Goal: Task Accomplishment & Management: Complete application form

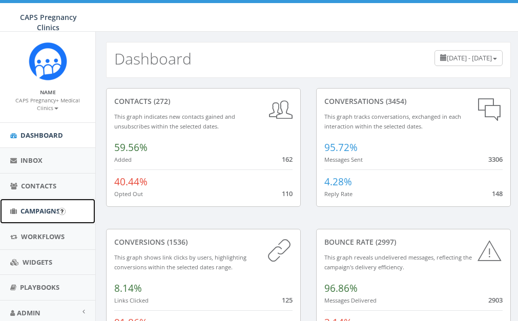
click at [49, 213] on span "Campaigns" at bounding box center [40, 211] width 39 height 9
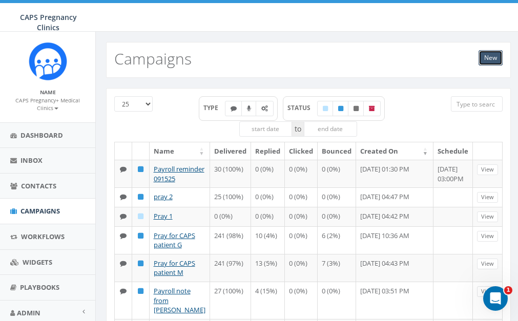
click at [494, 53] on link "New" at bounding box center [491, 57] width 24 height 15
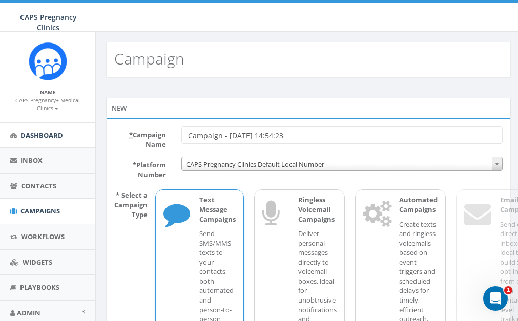
drag, startPoint x: 316, startPoint y: 133, endPoint x: 78, endPoint y: 134, distance: 238.3
click at [78, 134] on body "CAPS Pregnancy Clinics CAPS Pregnancy Clinics Profile Sign Out 2.77 % of Availa…" at bounding box center [259, 160] width 518 height 321
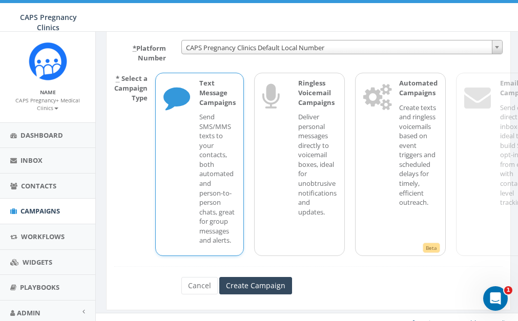
scroll to position [129, 0]
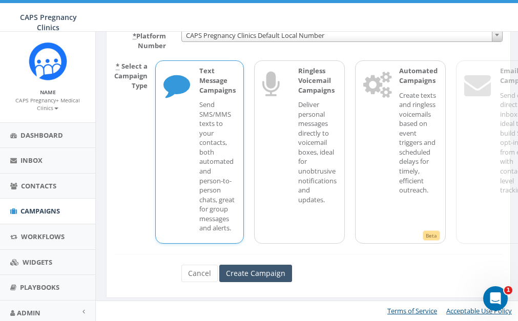
type input "Prayer3"
click at [263, 265] on input "Create Campaign" at bounding box center [255, 273] width 73 height 17
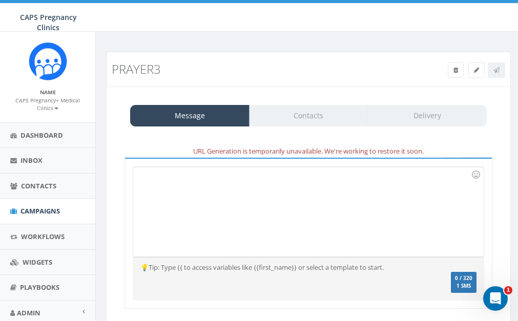
click at [206, 155] on div "URL Generation is temporarily unavailable. We're working to restore it soon." at bounding box center [308, 152] width 383 height 12
click at [315, 115] on div "Message Contacts Delivery" at bounding box center [308, 116] width 357 height 22
click at [477, 71] on h3 "Prayer3" at bounding box center [309, 69] width 394 height 13
click at [172, 187] on div at bounding box center [288, 212] width 310 height 90
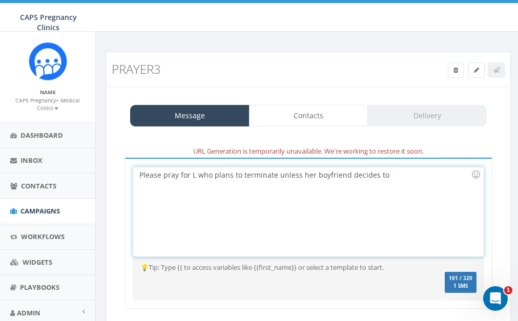
click at [197, 176] on div "Please pray for L who plans to terminate unless her boyfriend decides to" at bounding box center [288, 212] width 310 height 90
click at [212, 174] on div "Please pray for L who plans to terminate unless her boyfriend decides to" at bounding box center [288, 212] width 310 height 90
click at [395, 175] on div "Please pray for L who plans to terminate unless her boyfriend decides to" at bounding box center [288, 212] width 310 height 90
drag, startPoint x: 353, startPoint y: 188, endPoint x: 344, endPoint y: 175, distance: 15.9
click at [344, 175] on div "Please pray for L who plans to terminate unless her boyfriend decides to parent…" at bounding box center [288, 212] width 310 height 90
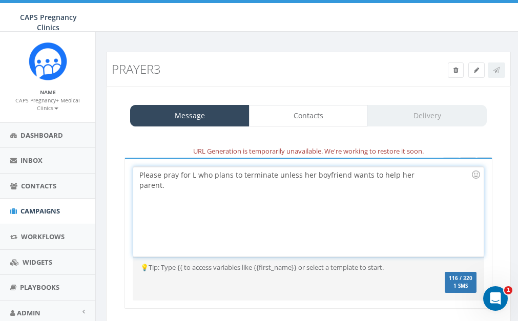
click at [219, 186] on div "Please pray for L who plans to terminate unless her boyfriend wants to help her…" at bounding box center [288, 212] width 310 height 90
click at [277, 176] on div "Please pray for L who plans to terminate unless her boyfriend wants to help her…" at bounding box center [288, 212] width 310 height 90
click at [347, 176] on div "Please pray for L who plans to terminate unless her boyfriend wants to help her…" at bounding box center [288, 212] width 310 height 90
click at [304, 172] on div "Please pray for L who plans to terminate unless her boyfriend wants to help her…" at bounding box center [288, 212] width 310 height 90
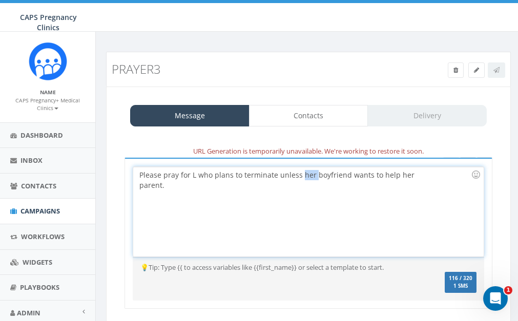
click at [313, 176] on div "Please pray for L who plans to terminate unless her boyfriend wants to help her…" at bounding box center [288, 212] width 310 height 90
click at [352, 173] on div "Please pray for L who plans to terminate unless her boyfriend wants to help her…" at bounding box center [288, 212] width 310 height 90
drag, startPoint x: 290, startPoint y: 187, endPoint x: 275, endPoint y: 171, distance: 22.1
click at [275, 171] on div "Please pray for L who plans to terminate unless her boyfriend wants to help her…" at bounding box center [288, 212] width 310 height 90
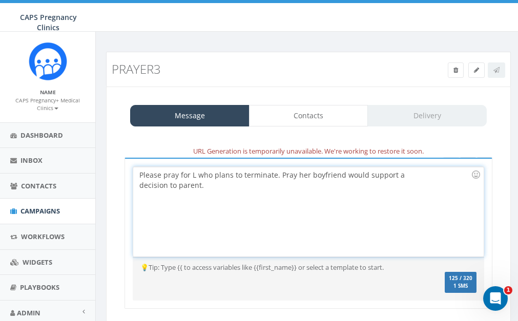
click at [279, 179] on div "Please pray for L who plans to terminate. Pray her boyfriend would support a de…" at bounding box center [288, 212] width 310 height 90
drag, startPoint x: 212, startPoint y: 174, endPoint x: 281, endPoint y: 176, distance: 68.7
click at [281, 176] on div "Please pray for L who plans to terminate. Pray her boyfriend would support a de…" at bounding box center [288, 212] width 310 height 90
click at [333, 172] on div "Please pray for L who is undecided. Pray her boyfriend would support a decision…" at bounding box center [288, 212] width 310 height 90
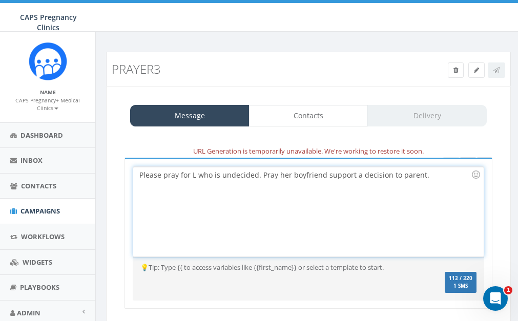
click at [348, 176] on div "Please pray for L who is undecided. Pray her boyfriend support a decision to pa…" at bounding box center [288, 212] width 310 height 90
click at [350, 176] on div "Please pray for L who is undecided. Pray her boyfriend support a decision to pa…" at bounding box center [288, 212] width 310 height 90
click at [315, 176] on div "Please pray for L who feels pressured to terminate by family expectations. Pray…" at bounding box center [288, 212] width 310 height 90
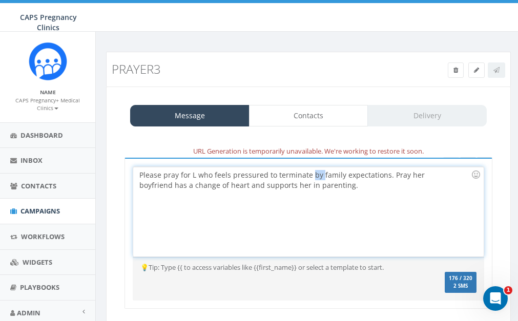
click at [315, 176] on div "Please pray for L who feels pressured to terminate by family expectations. Pray…" at bounding box center [288, 212] width 310 height 90
drag, startPoint x: 310, startPoint y: 178, endPoint x: 397, endPoint y: 174, distance: 87.2
click at [397, 174] on div "Please pray for L who feels pressured to terminate due to family expectations. …" at bounding box center [288, 212] width 310 height 90
click at [271, 191] on div "Please pray for L who feels pressured to terminate. Pray her boyfriend has a ch…" at bounding box center [288, 212] width 310 height 90
click at [264, 177] on div "Please pray for L who feels pressured to terminate. Pray her boyfriend has a ch…" at bounding box center [288, 212] width 310 height 90
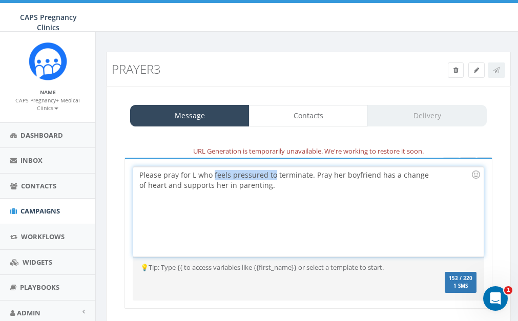
drag, startPoint x: 212, startPoint y: 173, endPoint x: 274, endPoint y: 177, distance: 61.6
click at [274, 177] on div "Please pray for L who feels pressured to terminate. Pray her boyfriend has a ch…" at bounding box center [288, 212] width 310 height 90
click at [244, 175] on div "Please pray for L who feels pressured to terminate. Pray her boyfriend has a ch…" at bounding box center [288, 212] width 310 height 90
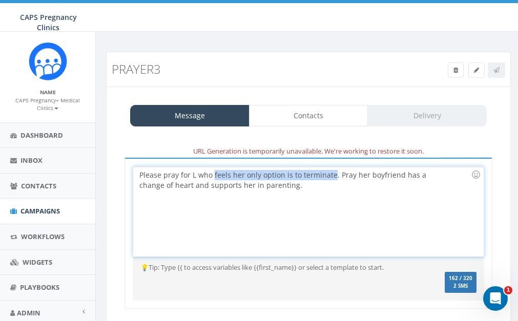
drag, startPoint x: 213, startPoint y: 174, endPoint x: 332, endPoint y: 167, distance: 119.1
click at [332, 167] on div "Please pray for L who feels her only option is to terminate. Pray her boyfriend…" at bounding box center [288, 212] width 310 height 90
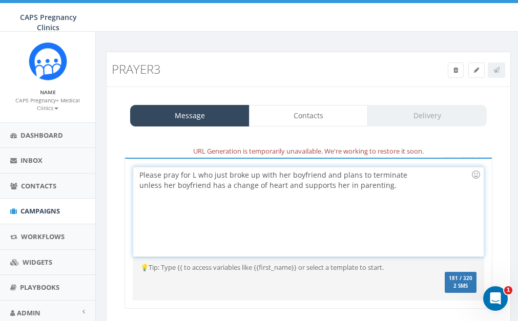
click at [188, 187] on div "Please pray for L who just broke up with her boyfriend and plans to terminate u…" at bounding box center [288, 212] width 310 height 90
click at [260, 186] on div "Please pray for L who just broke up with her boyfriend and plans to terminate u…" at bounding box center [288, 212] width 310 height 90
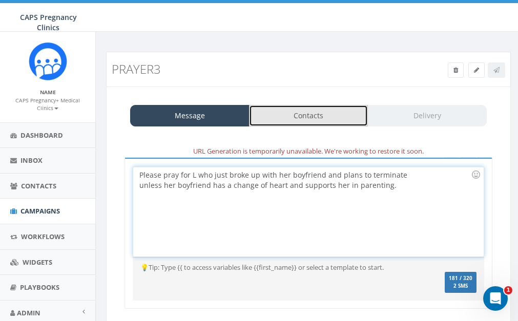
click at [327, 115] on link "Contacts" at bounding box center [308, 116] width 119 height 22
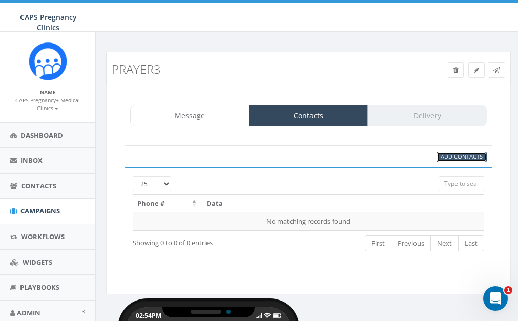
click at [443, 154] on span "Add Contacts" at bounding box center [462, 157] width 42 height 8
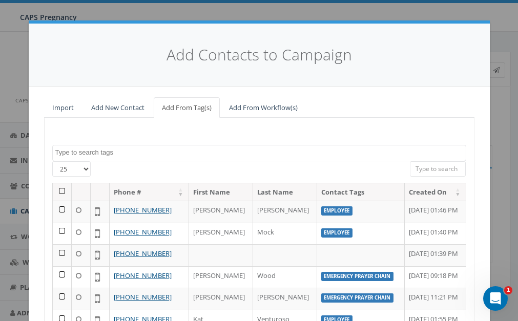
click at [76, 152] on textarea "Search" at bounding box center [260, 152] width 411 height 9
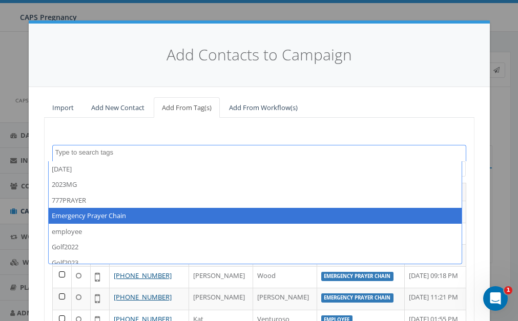
select select "Emergency Prayer Chain"
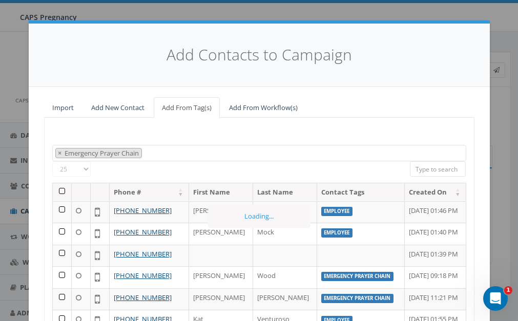
scroll to position [28, 0]
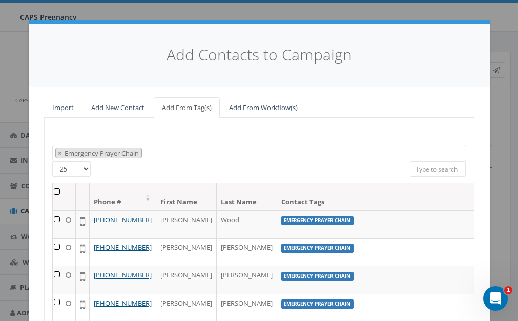
click at [433, 171] on input "search" at bounding box center [438, 168] width 56 height 15
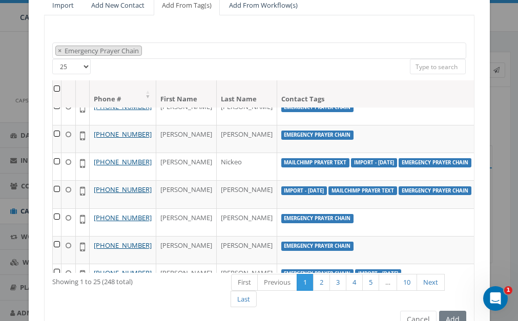
scroll to position [0, 0]
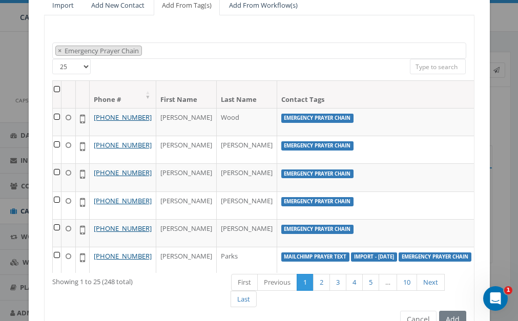
click at [53, 91] on th at bounding box center [57, 94] width 9 height 27
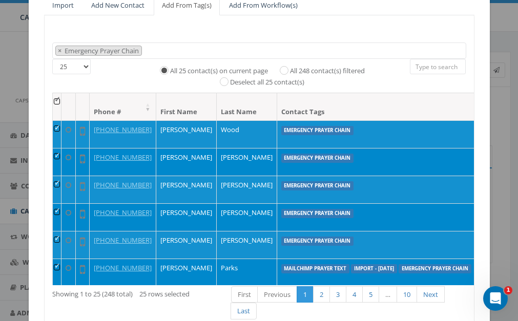
click at [296, 72] on label "All 248 contact(s) filtered" at bounding box center [327, 71] width 75 height 10
click at [290, 72] on input "All 248 contact(s) filtered" at bounding box center [286, 69] width 7 height 7
radio input "true"
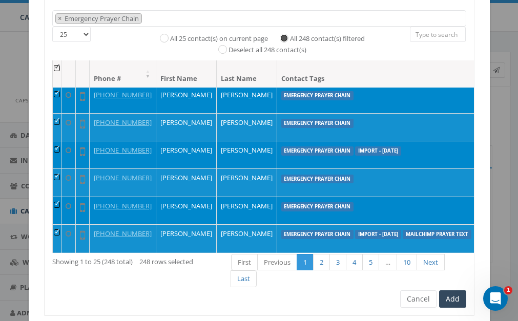
scroll to position [168, 0]
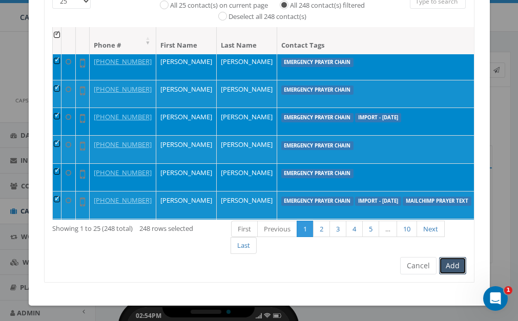
click at [441, 270] on button "Add" at bounding box center [452, 265] width 27 height 17
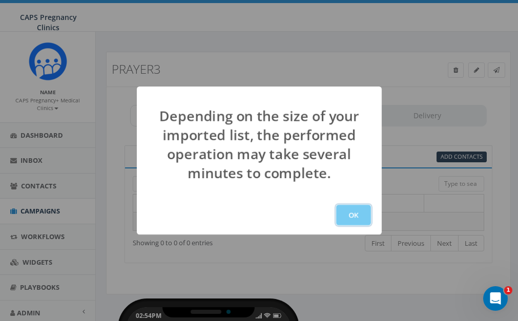
click at [353, 212] on button "OK" at bounding box center [353, 215] width 35 height 21
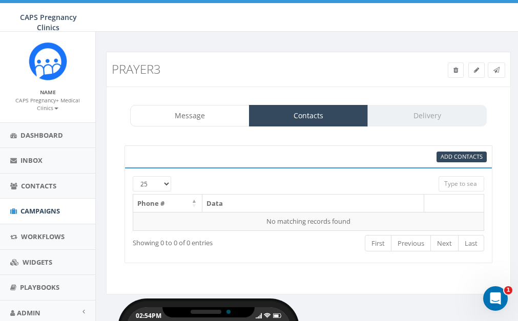
scroll to position [135, 0]
click at [447, 157] on span "Add Contacts" at bounding box center [462, 157] width 42 height 8
select select
click at [170, 162] on div "95% Add Contacts" at bounding box center [308, 156] width 372 height 11
click at [450, 161] on link "Add Contacts" at bounding box center [462, 157] width 50 height 11
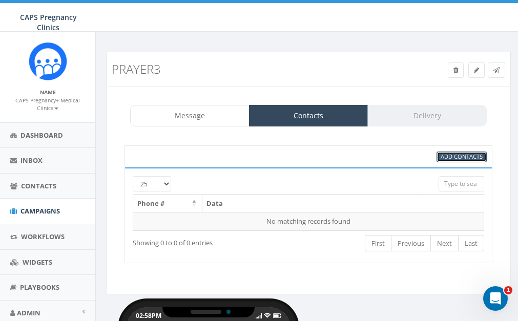
click at [470, 154] on span "Add Contacts" at bounding box center [462, 157] width 42 height 8
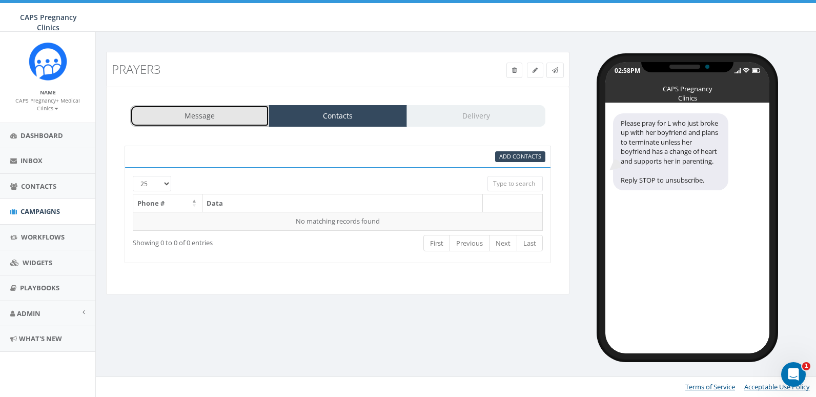
click at [205, 117] on link "Message" at bounding box center [199, 116] width 139 height 22
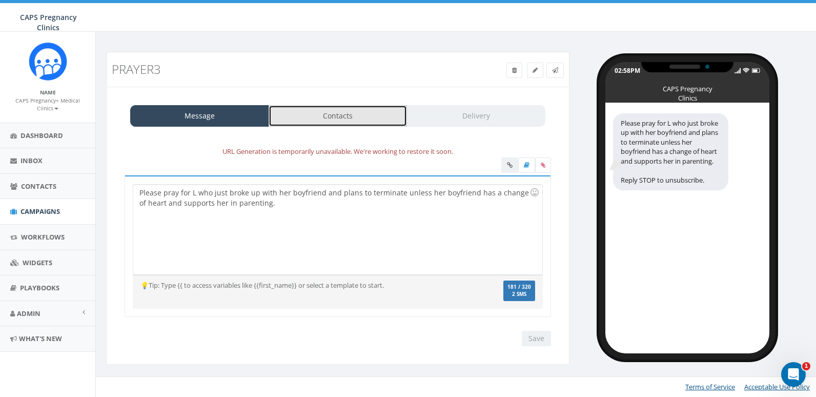
click at [328, 106] on link "Contacts" at bounding box center [338, 116] width 139 height 22
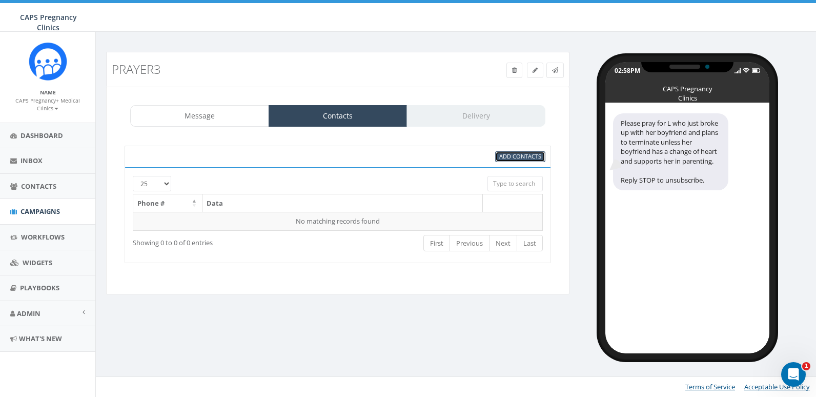
click at [508, 157] on span "Add Contacts" at bounding box center [520, 156] width 42 height 8
select select
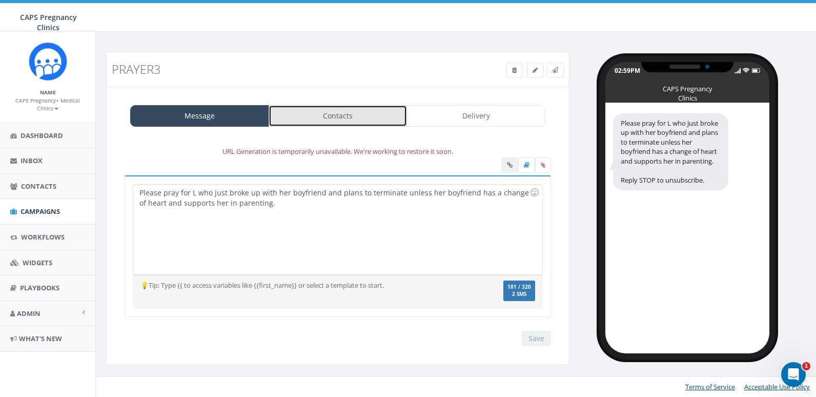
click at [324, 117] on link "Contacts" at bounding box center [338, 116] width 139 height 22
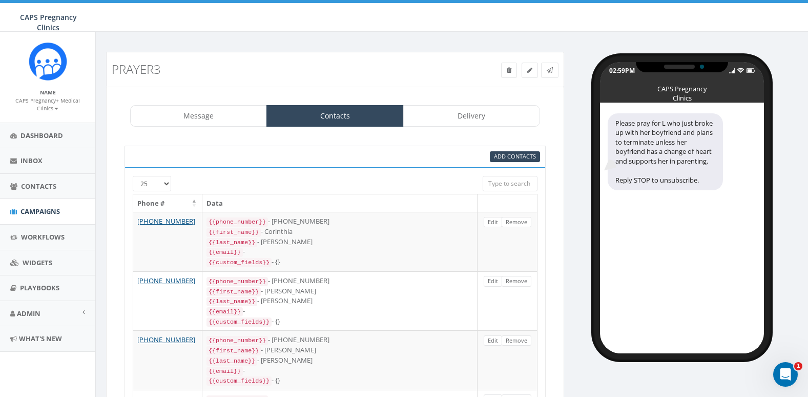
click at [434, 163] on div "Add Contacts" at bounding box center [335, 157] width 421 height 22
click at [514, 179] on input "search" at bounding box center [510, 183] width 55 height 15
click at [508, 186] on input "search" at bounding box center [510, 183] width 55 height 15
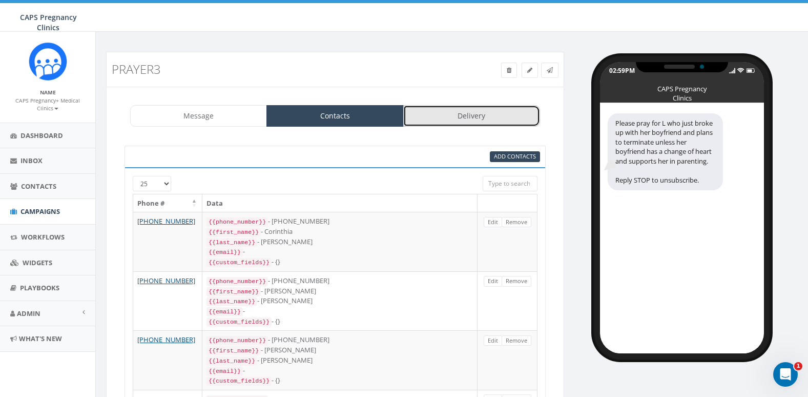
click at [423, 122] on link "Delivery" at bounding box center [471, 116] width 137 height 22
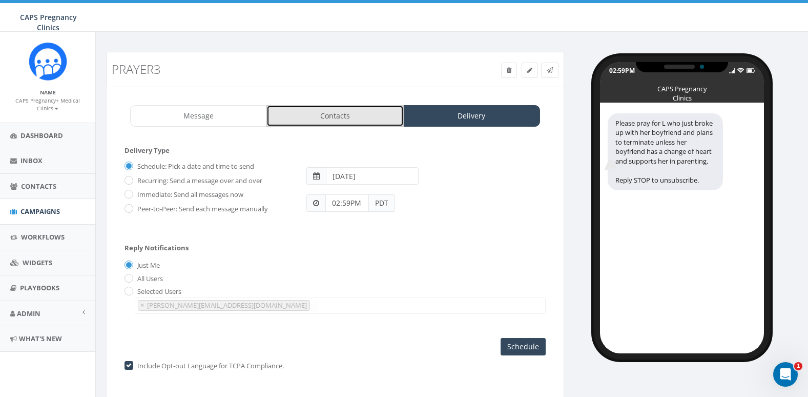
click at [336, 121] on link "Contacts" at bounding box center [335, 116] width 137 height 22
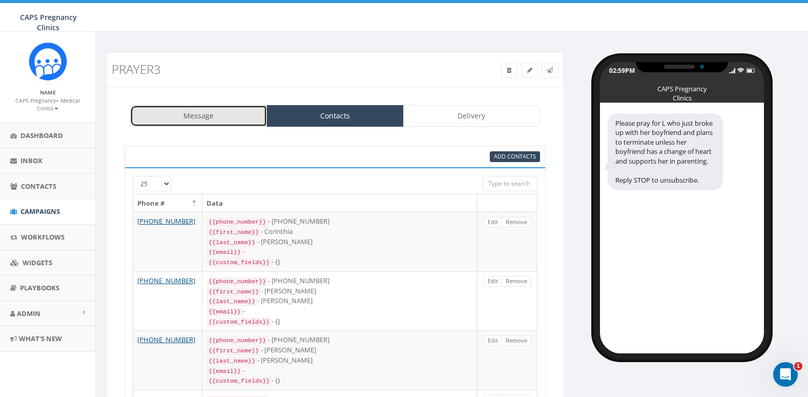
click at [177, 123] on link "Message" at bounding box center [198, 116] width 137 height 22
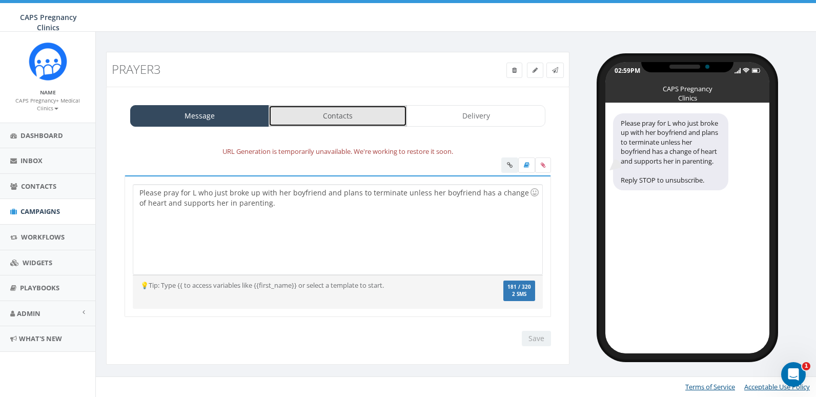
click at [352, 114] on link "Contacts" at bounding box center [338, 116] width 139 height 22
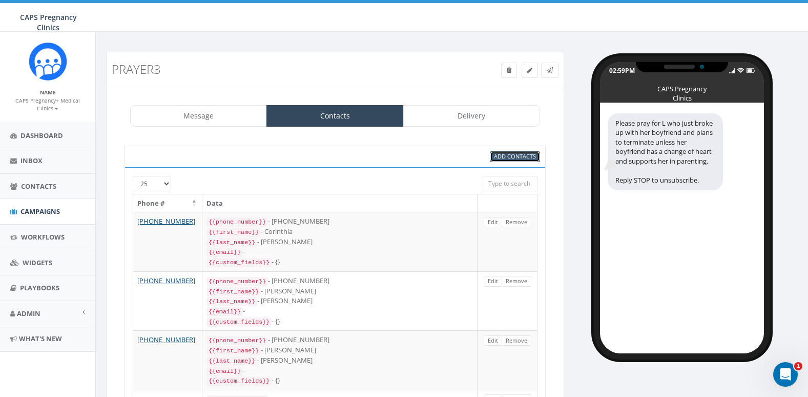
click at [509, 157] on span "Add Contacts" at bounding box center [515, 156] width 42 height 8
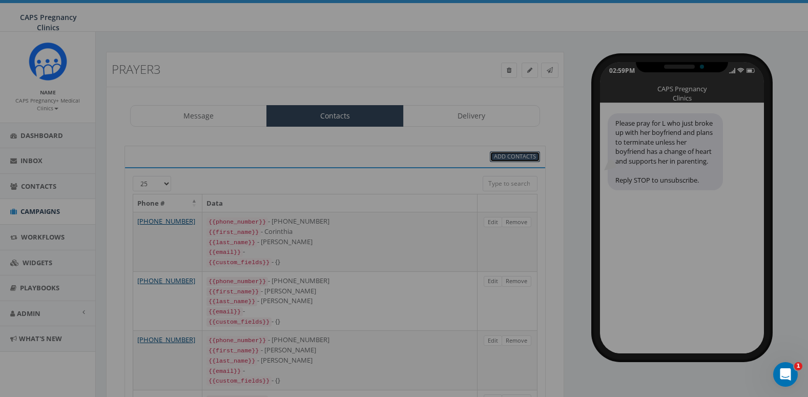
select select
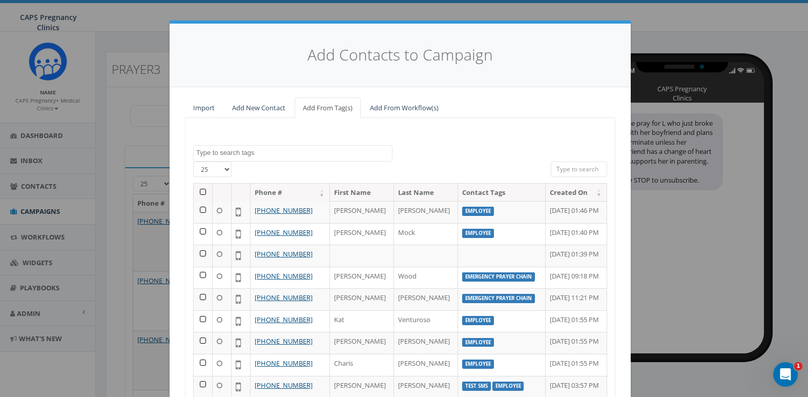
click at [236, 153] on textarea "Search" at bounding box center [294, 152] width 196 height 9
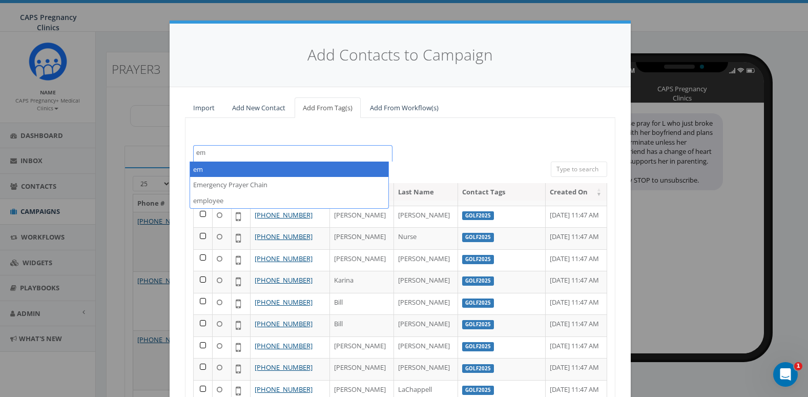
scroll to position [305, 0]
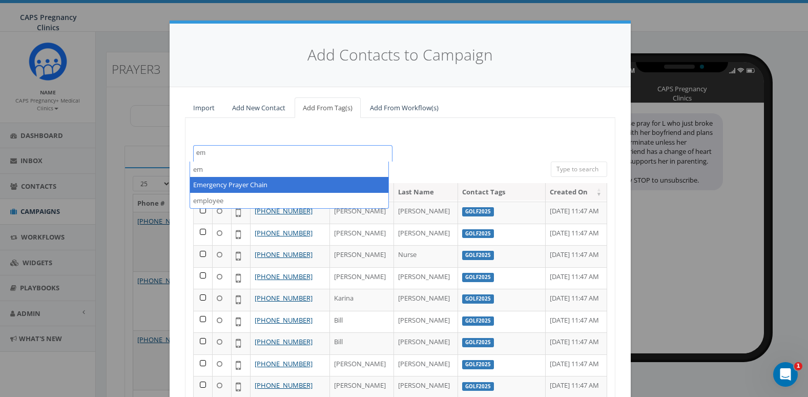
type textarea "em"
select select "Emergency Prayer Chain"
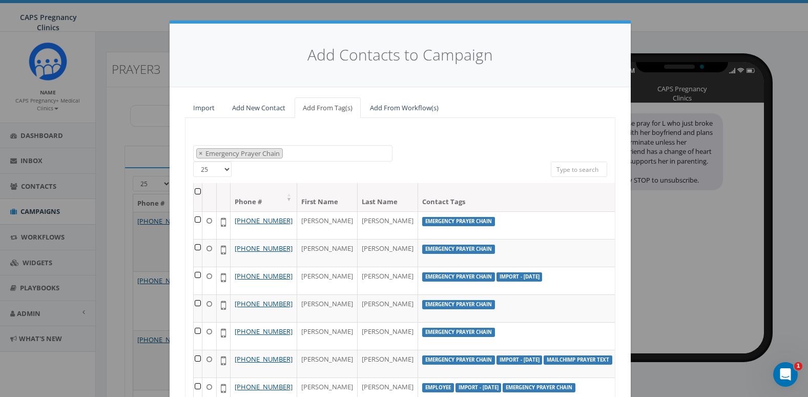
scroll to position [126, 0]
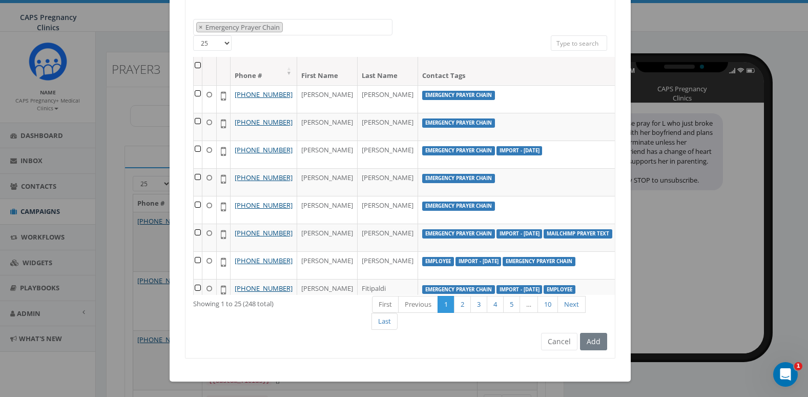
click at [194, 63] on th at bounding box center [198, 70] width 9 height 27
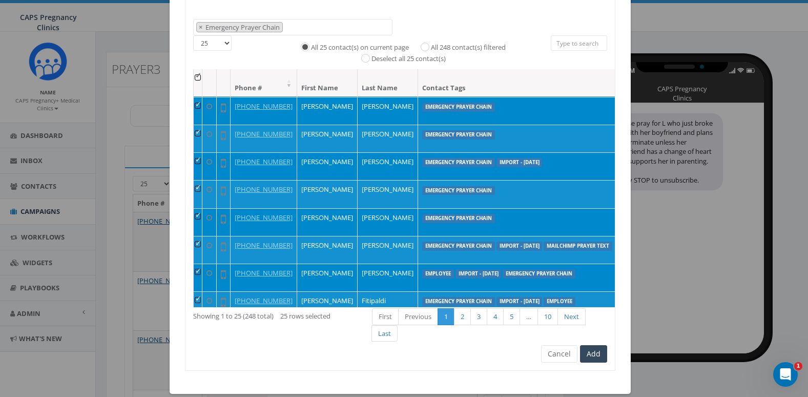
click at [453, 48] on label "All 248 contact(s) filtered" at bounding box center [468, 48] width 75 height 10
click at [431, 48] on input "All 248 contact(s) filtered" at bounding box center [427, 46] width 7 height 7
radio input "true"
click at [598, 353] on button "Add" at bounding box center [593, 353] width 27 height 17
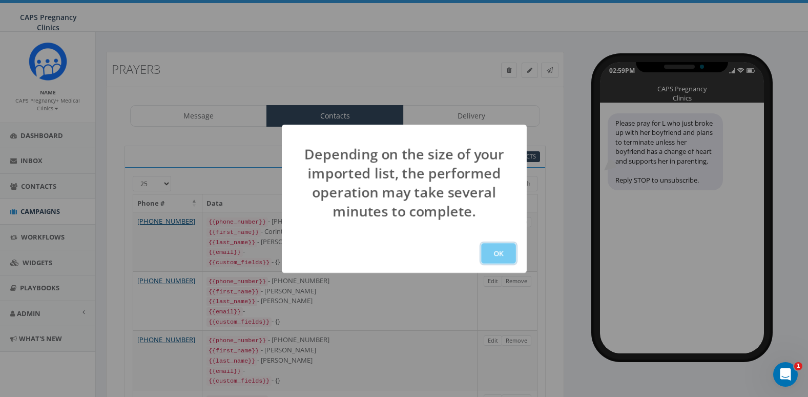
click at [501, 255] on button "OK" at bounding box center [498, 253] width 35 height 21
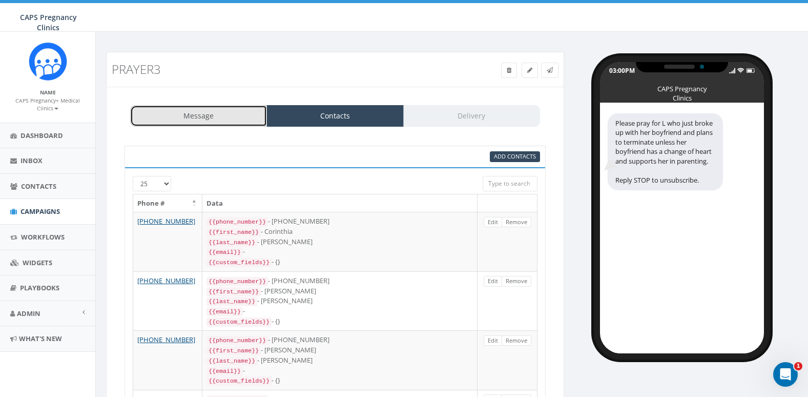
click at [203, 124] on link "Message" at bounding box center [198, 116] width 137 height 22
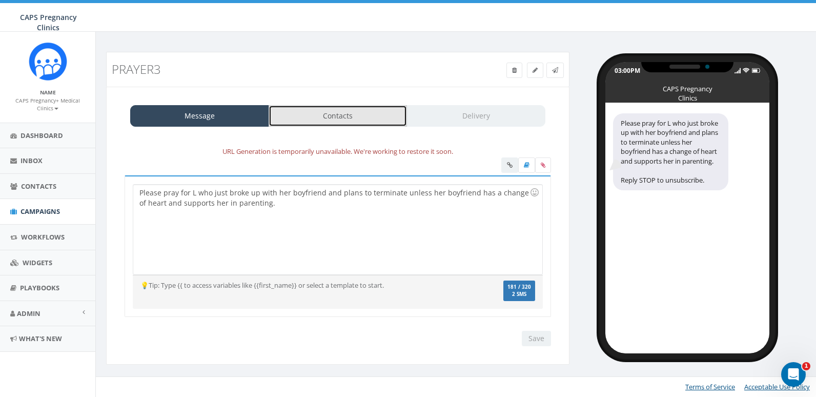
click at [383, 106] on link "Contacts" at bounding box center [338, 116] width 139 height 22
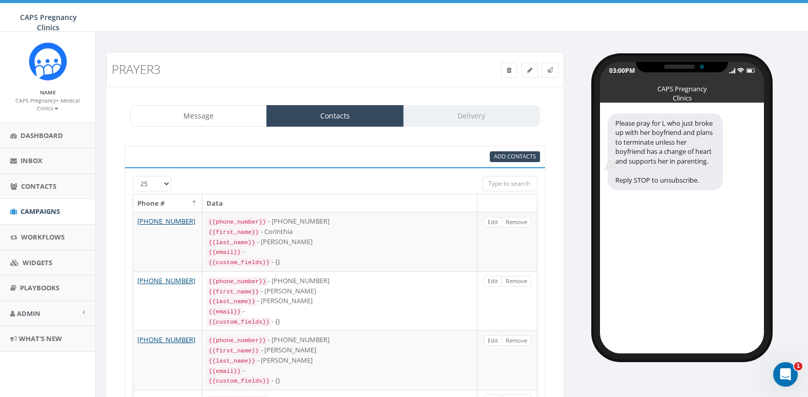
click at [467, 110] on div "Message Contacts Delivery" at bounding box center [335, 116] width 410 height 22
click at [509, 71] on icon at bounding box center [509, 70] width 5 height 6
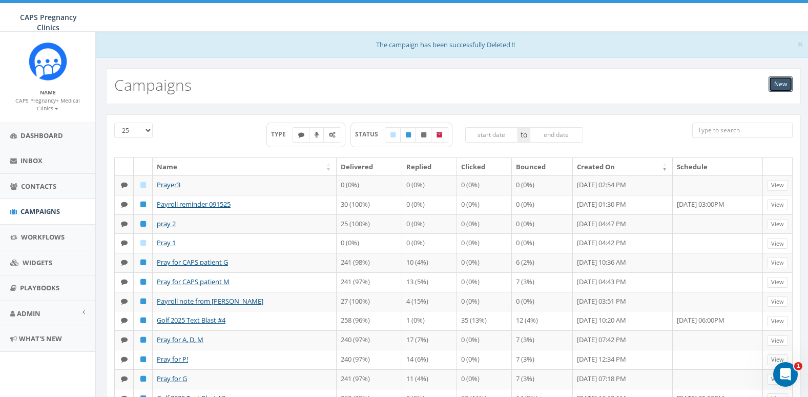
click at [777, 87] on link "New" at bounding box center [781, 83] width 24 height 15
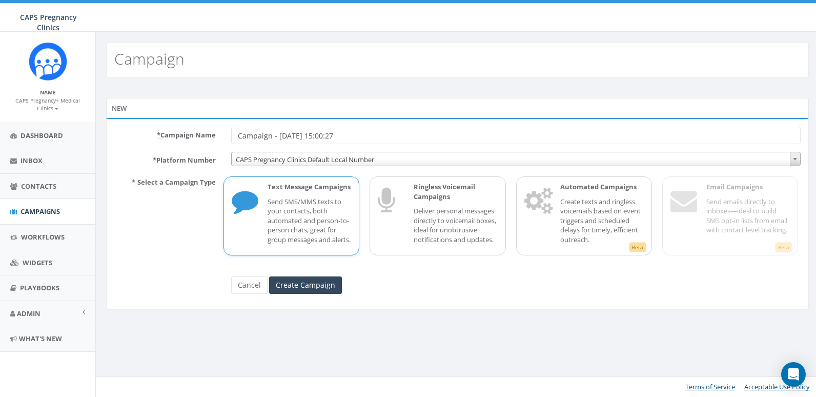
click at [240, 207] on icon at bounding box center [245, 202] width 26 height 41
drag, startPoint x: 271, startPoint y: 138, endPoint x: 127, endPoint y: 128, distance: 143.8
click at [128, 128] on div "* Campaign Name Campaign - [DATE] 15:00:27" at bounding box center [458, 135] width 702 height 17
type input "pray for L"
click at [331, 293] on input "Create Campaign" at bounding box center [305, 284] width 73 height 17
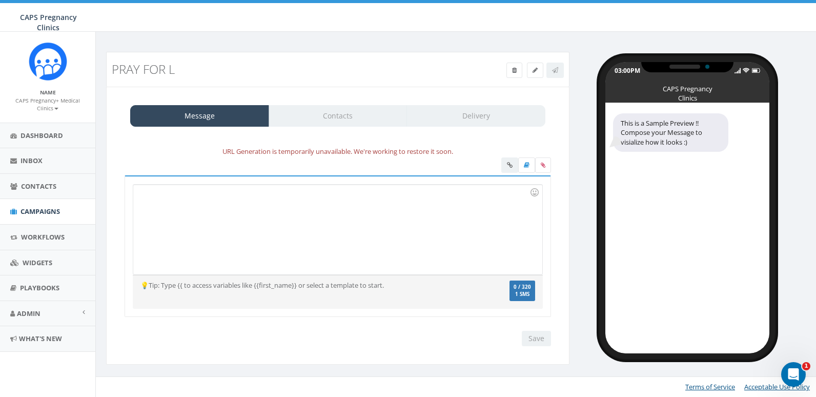
click at [329, 108] on div "Message Contacts Delivery" at bounding box center [337, 116] width 415 height 22
click at [254, 221] on div at bounding box center [337, 230] width 408 height 90
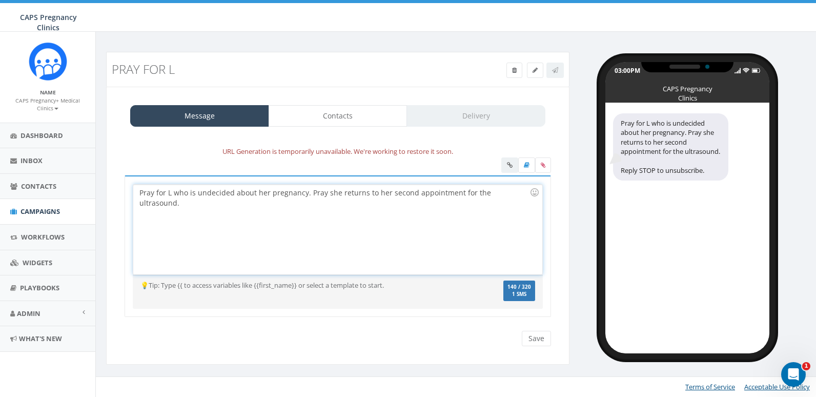
click at [458, 189] on div "Pray for L who is undecided about her pregnancy. Pray she returns to her second…" at bounding box center [337, 230] width 408 height 90
click at [479, 189] on div "Pray for L who is undecided about her pregnancy. Pray she returns to her second…" at bounding box center [337, 230] width 408 height 90
click at [474, 191] on div "Pray for L who is undecided about her pregnancy. Pray she returns to her second…" at bounding box center [337, 230] width 408 height 90
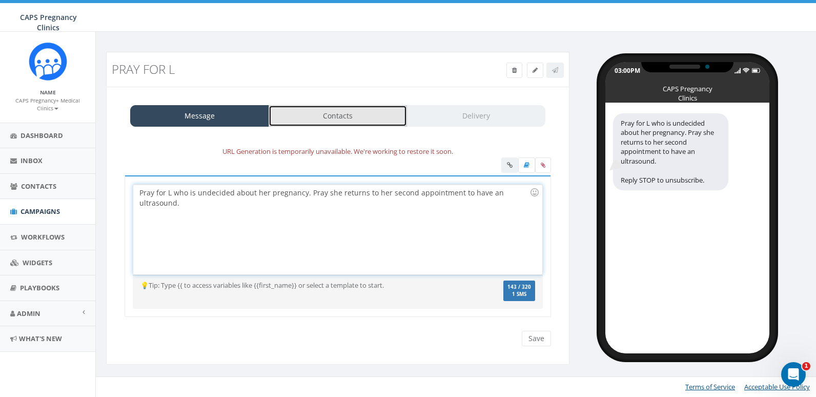
click at [335, 122] on link "Contacts" at bounding box center [338, 116] width 139 height 22
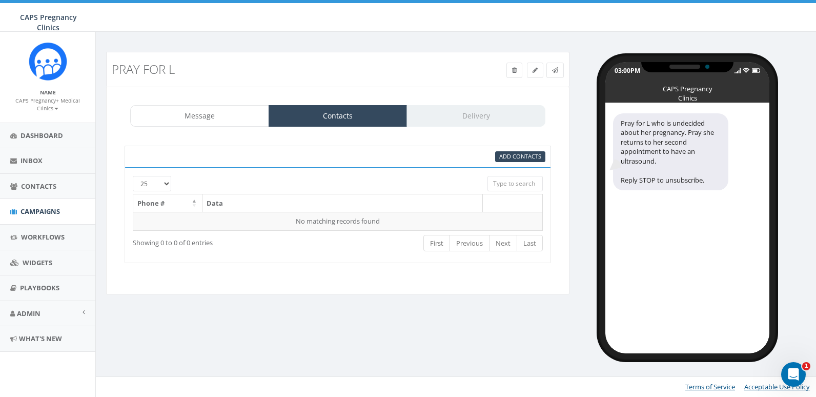
click at [520, 162] on div "Add Contacts" at bounding box center [338, 157] width 426 height 22
click at [520, 156] on span "Add Contacts" at bounding box center [520, 156] width 42 height 8
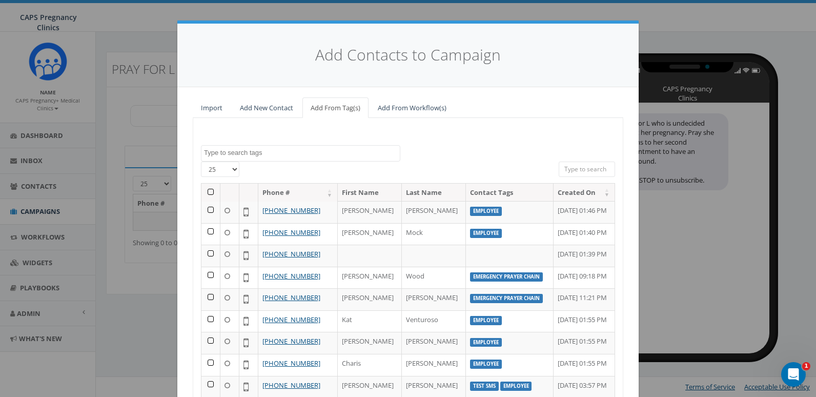
click at [276, 156] on textarea "Search" at bounding box center [302, 152] width 196 height 9
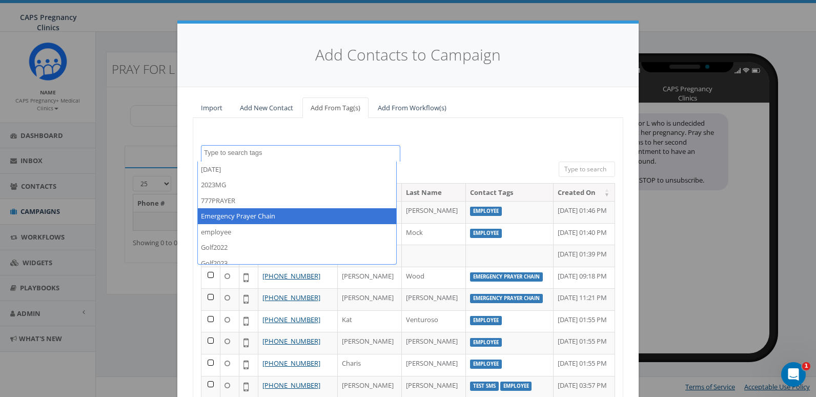
select select "Emergency Prayer Chain"
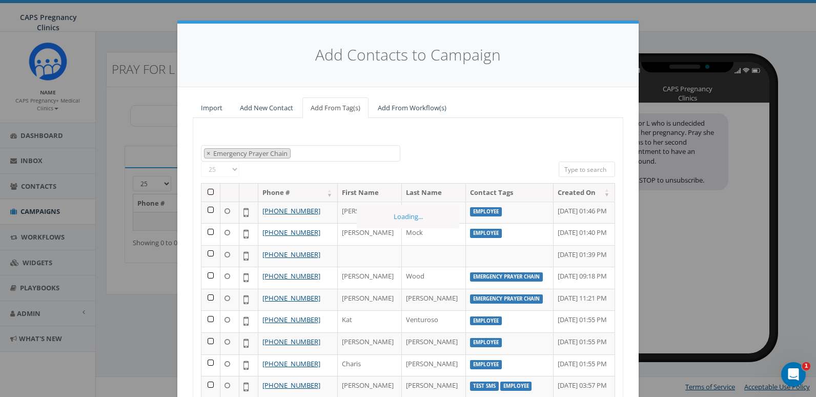
scroll to position [28, 0]
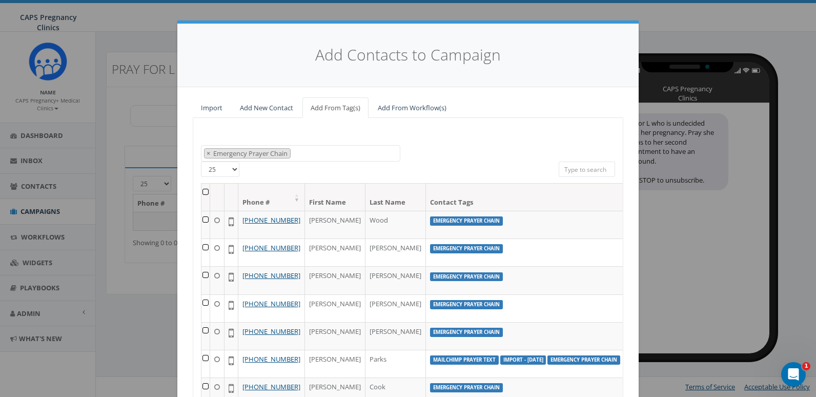
click at [202, 193] on th at bounding box center [205, 196] width 9 height 27
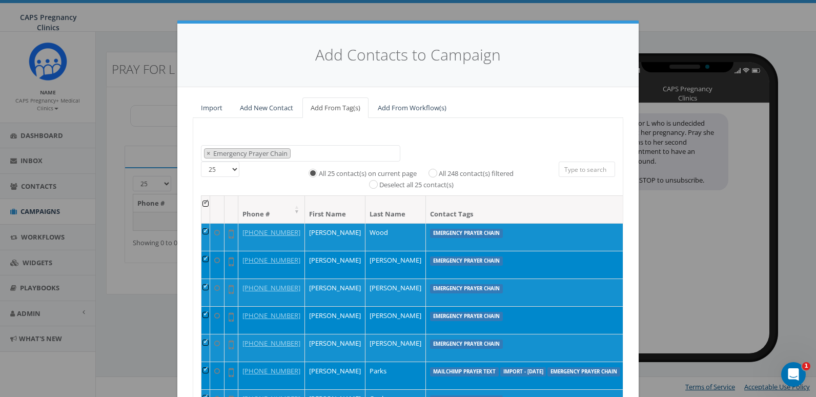
click at [484, 174] on label "All 248 contact(s) filtered" at bounding box center [476, 174] width 75 height 10
click at [439, 174] on input "All 248 contact(s) filtered" at bounding box center [435, 172] width 7 height 7
radio input "true"
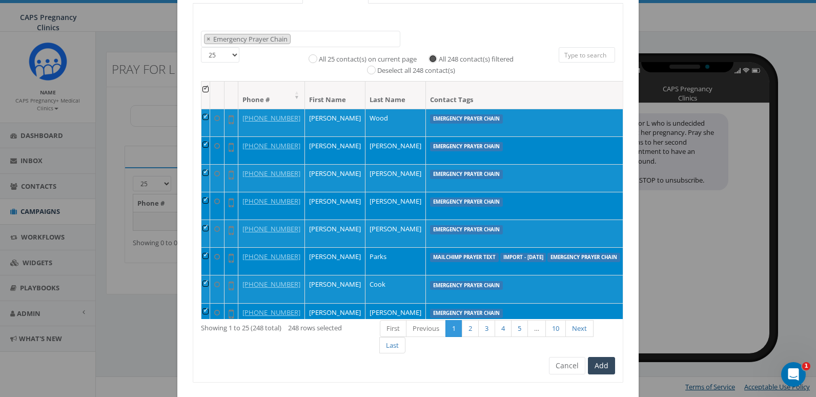
scroll to position [138, 0]
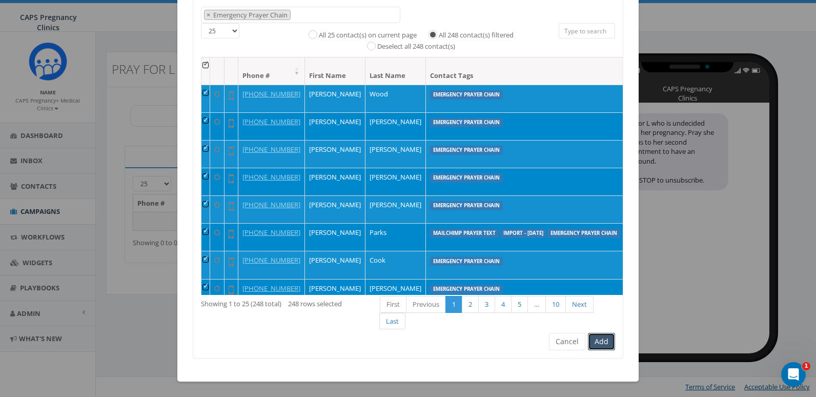
click at [604, 339] on button "Add" at bounding box center [601, 341] width 27 height 17
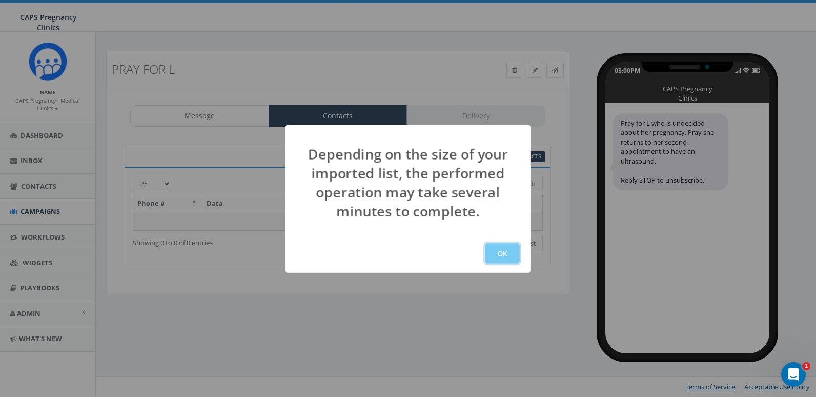
click at [504, 251] on button "OK" at bounding box center [502, 253] width 35 height 21
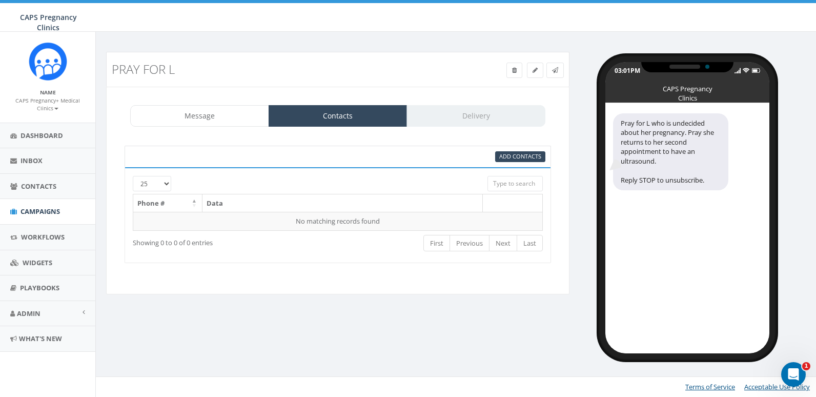
click at [445, 120] on div "Message Contacts Delivery" at bounding box center [337, 116] width 415 height 22
click at [351, 112] on link "Contacts" at bounding box center [338, 116] width 139 height 22
click at [234, 120] on link "Message" at bounding box center [199, 116] width 139 height 22
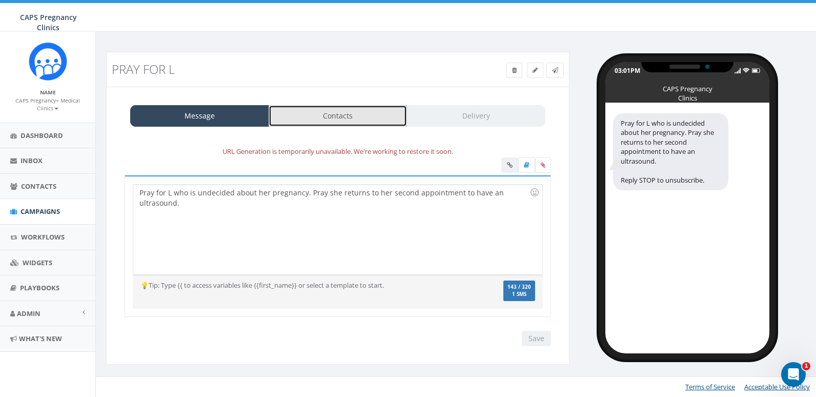
click at [355, 113] on link "Contacts" at bounding box center [338, 116] width 139 height 22
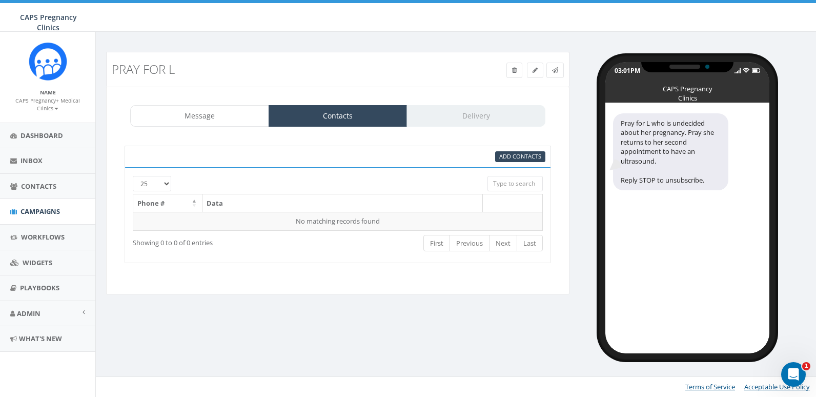
click at [480, 111] on div "Message Contacts Delivery" at bounding box center [337, 116] width 415 height 22
click at [311, 119] on link "Contacts" at bounding box center [338, 116] width 139 height 22
click at [237, 125] on link "Message" at bounding box center [199, 116] width 139 height 22
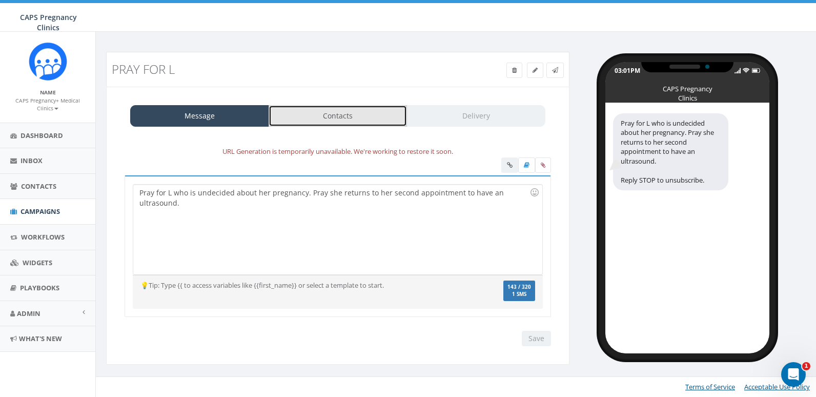
click at [316, 112] on link "Contacts" at bounding box center [338, 116] width 139 height 22
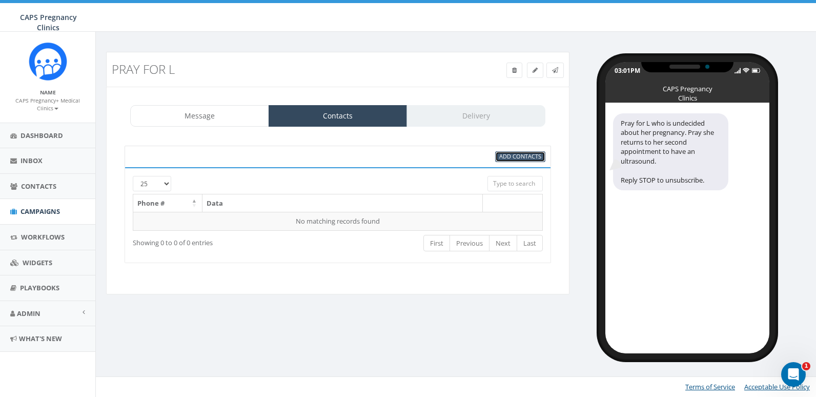
click at [508, 157] on span "Add Contacts" at bounding box center [520, 156] width 42 height 8
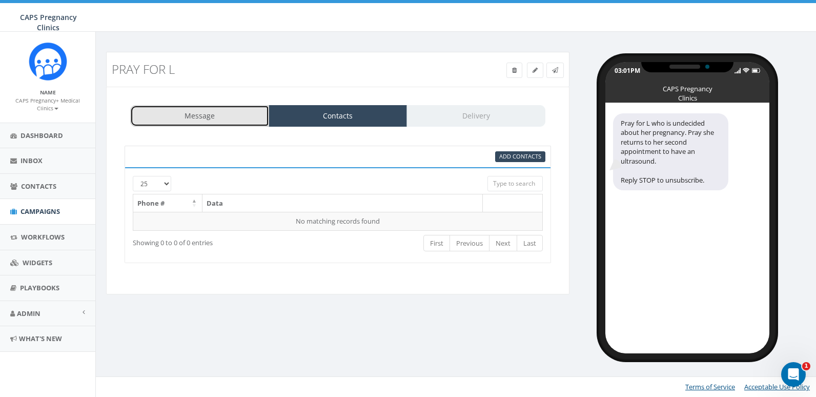
click at [162, 114] on link "Message" at bounding box center [199, 116] width 139 height 22
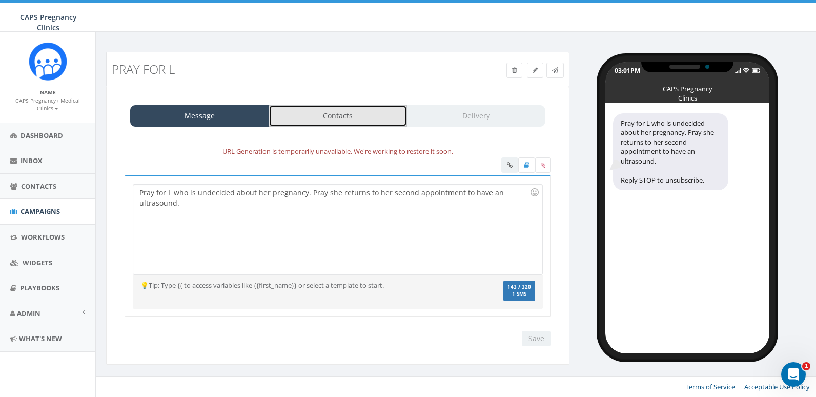
click at [364, 122] on link "Contacts" at bounding box center [338, 116] width 139 height 22
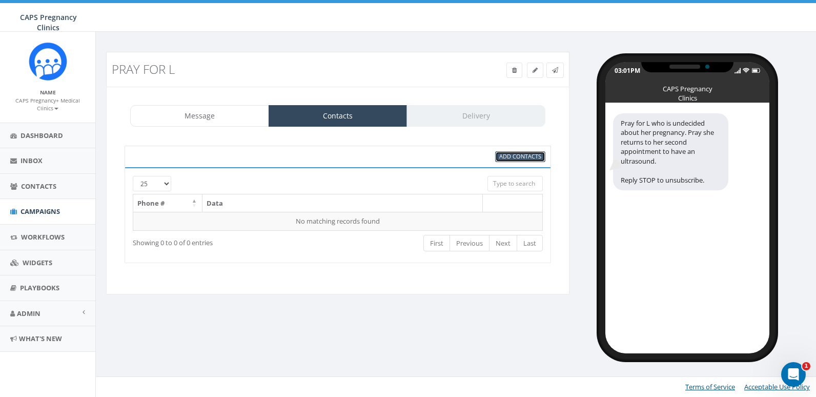
click at [520, 155] on span "Add Contacts" at bounding box center [520, 156] width 42 height 8
click at [460, 112] on div "Message Contacts Delivery" at bounding box center [337, 116] width 415 height 22
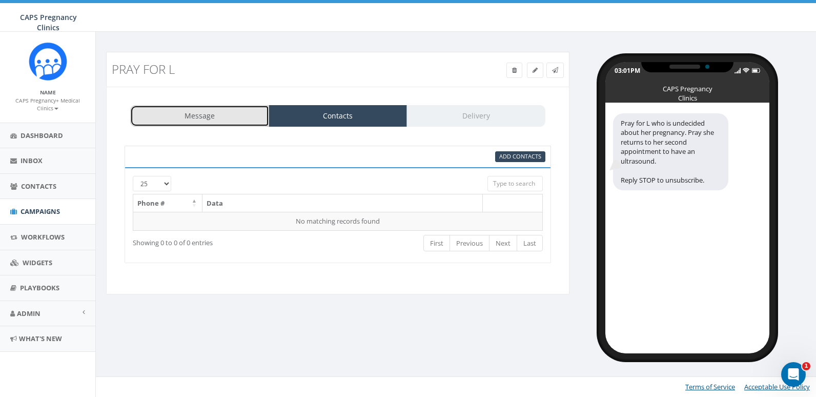
click at [192, 110] on link "Message" at bounding box center [199, 116] width 139 height 22
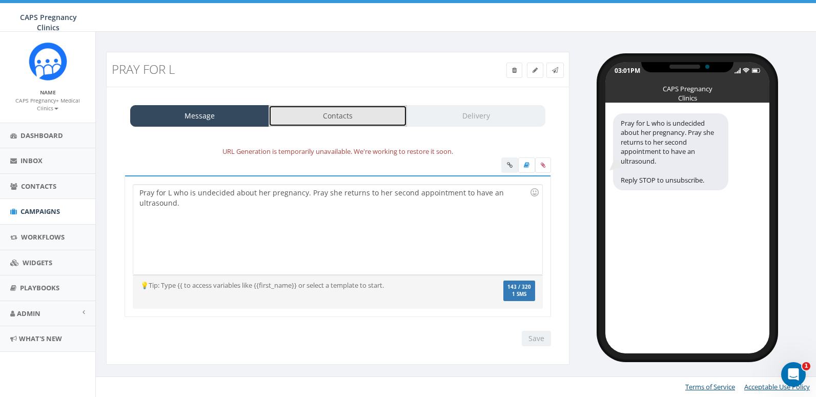
click at [323, 116] on link "Contacts" at bounding box center [338, 116] width 139 height 22
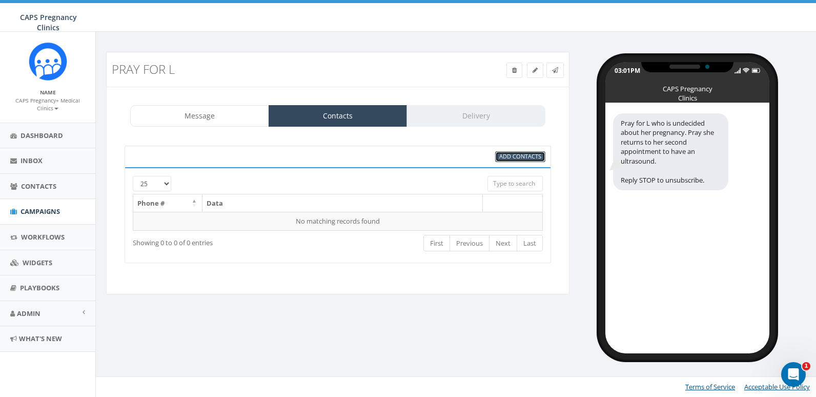
click at [509, 159] on span "Add Contacts" at bounding box center [520, 156] width 42 height 8
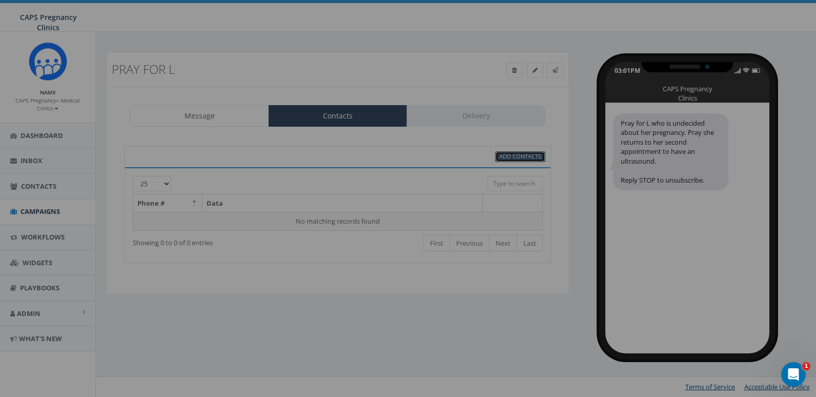
select select
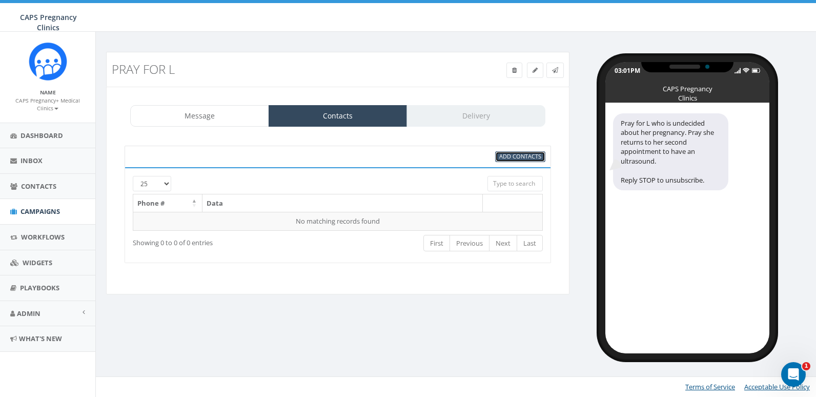
click at [508, 160] on span "Add Contacts" at bounding box center [520, 156] width 42 height 8
click at [537, 73] on span at bounding box center [535, 70] width 5 height 9
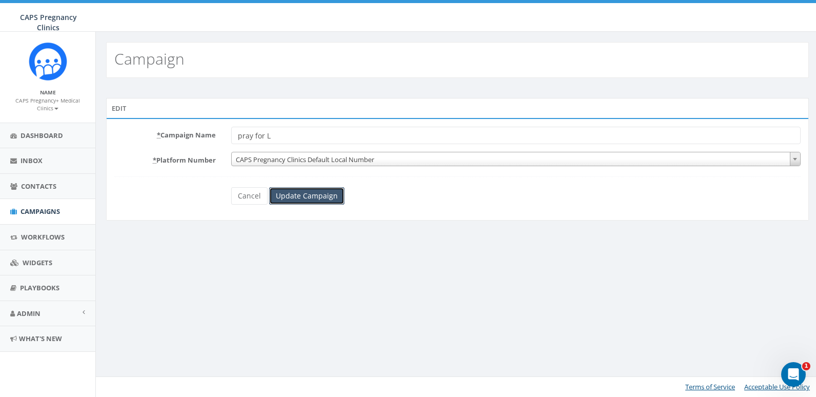
click at [297, 198] on input "Update Campaign" at bounding box center [306, 195] width 75 height 17
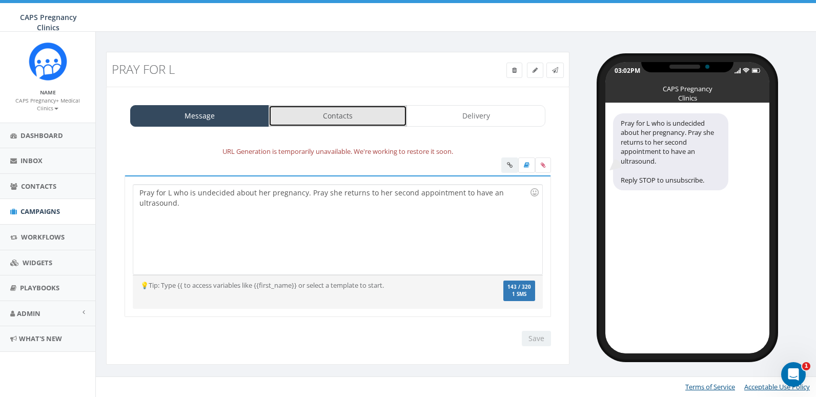
click at [310, 105] on link "Contacts" at bounding box center [338, 116] width 139 height 22
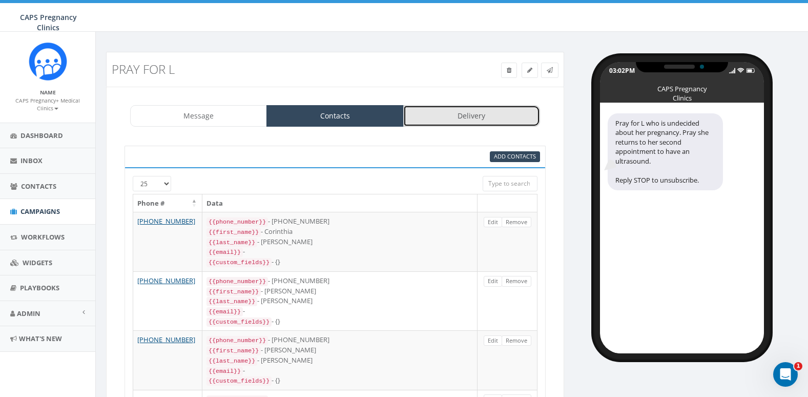
click at [423, 106] on link "Delivery" at bounding box center [471, 116] width 137 height 22
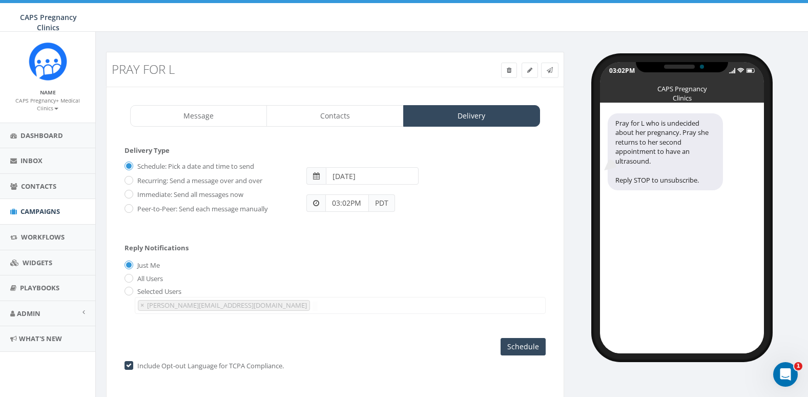
click at [141, 195] on label "Immediate: Send all messages now" at bounding box center [189, 195] width 109 height 10
click at [131, 195] on input "Immediate: Send all messages now" at bounding box center [128, 195] width 7 height 7
radio input "true"
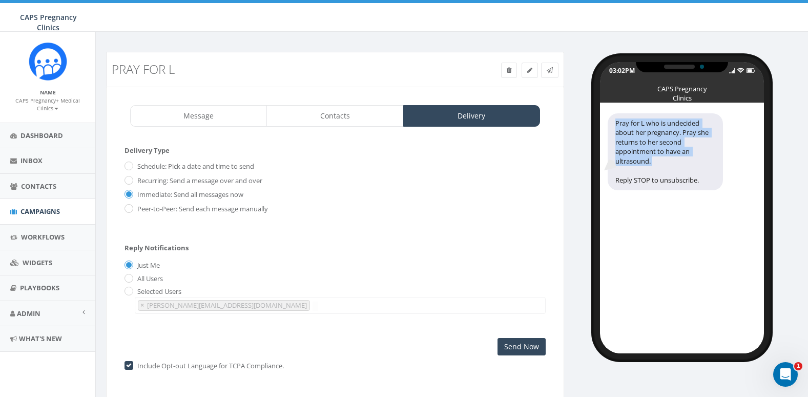
drag, startPoint x: 615, startPoint y: 119, endPoint x: 683, endPoint y: 161, distance: 80.1
click at [683, 161] on div "Pray for L who is undecided about her pregnancy. Pray she returns to her second…" at bounding box center [665, 151] width 115 height 77
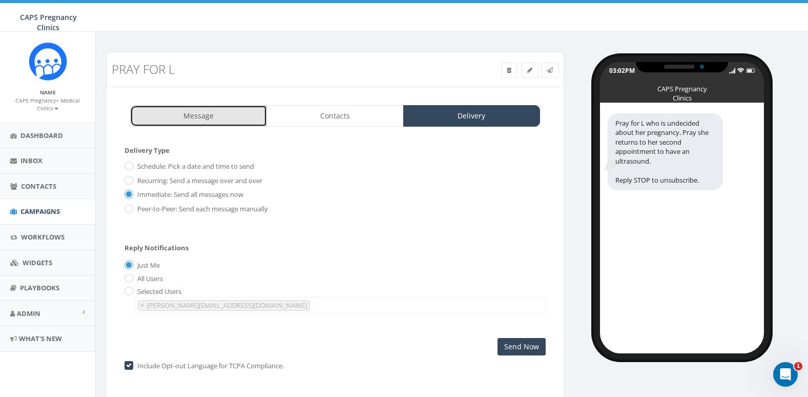
click at [177, 117] on link "Message" at bounding box center [198, 116] width 137 height 22
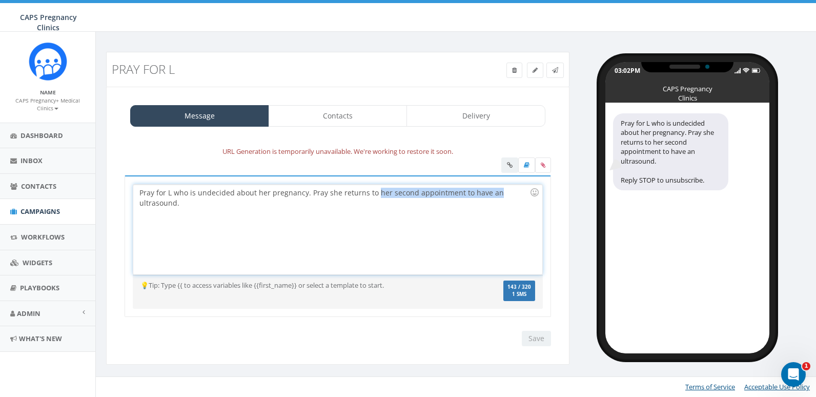
drag, startPoint x: 373, startPoint y: 194, endPoint x: 490, endPoint y: 196, distance: 117.4
click at [490, 196] on div "Pray for L who is undecided about her pregnancy. Pray she returns to her second…" at bounding box center [337, 230] width 408 height 90
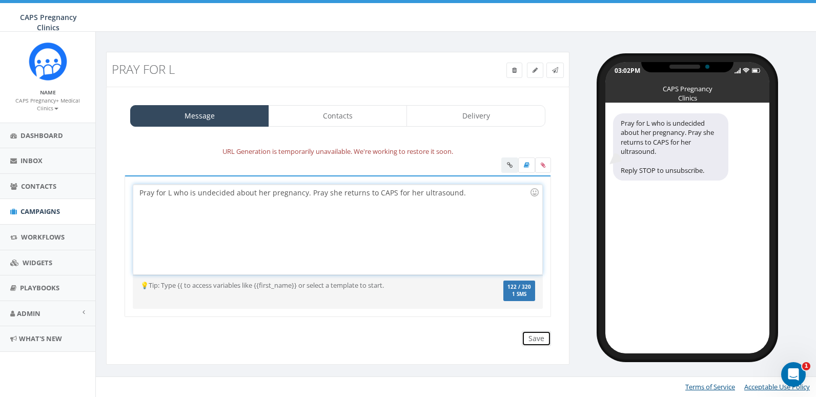
click at [533, 338] on input "Save" at bounding box center [536, 338] width 29 height 15
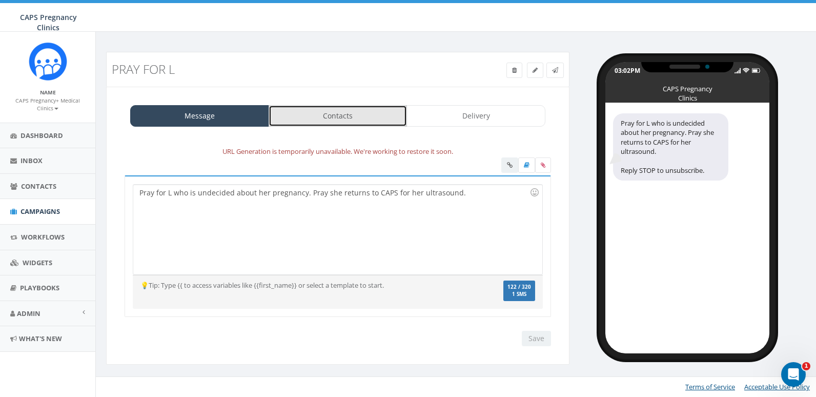
click at [306, 116] on link "Contacts" at bounding box center [338, 116] width 139 height 22
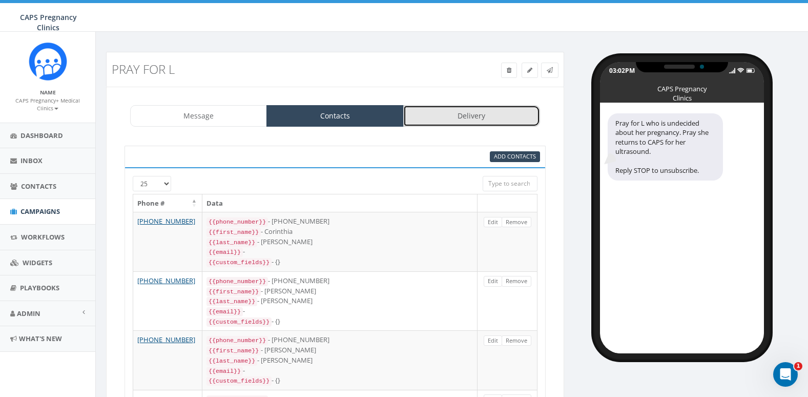
click at [479, 118] on link "Delivery" at bounding box center [471, 116] width 137 height 22
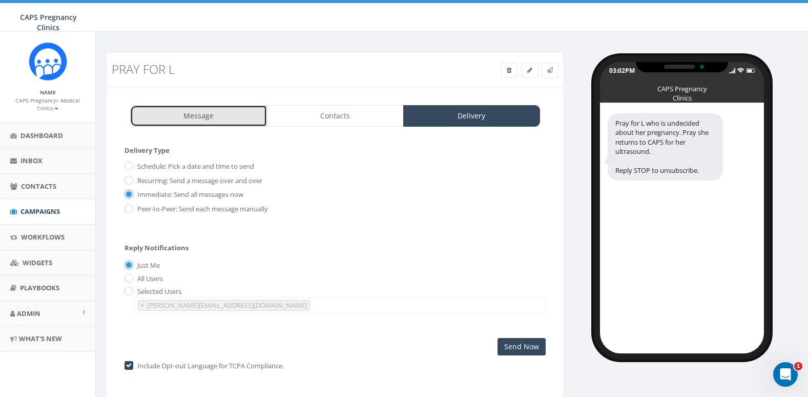
click at [203, 120] on link "Message" at bounding box center [198, 116] width 137 height 22
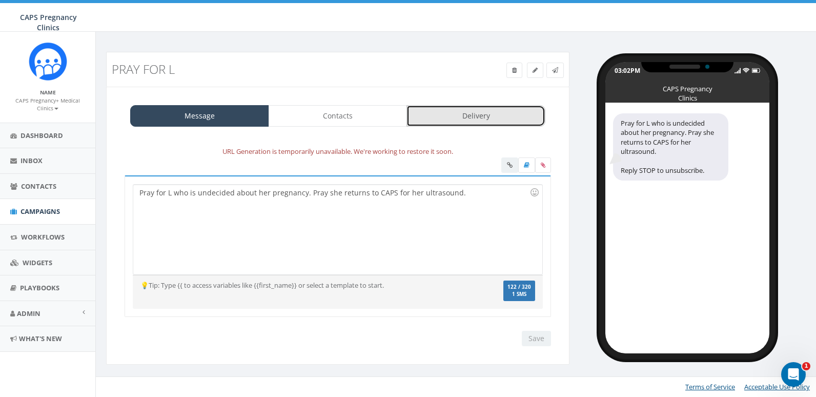
click at [449, 108] on link "Delivery" at bounding box center [475, 116] width 139 height 22
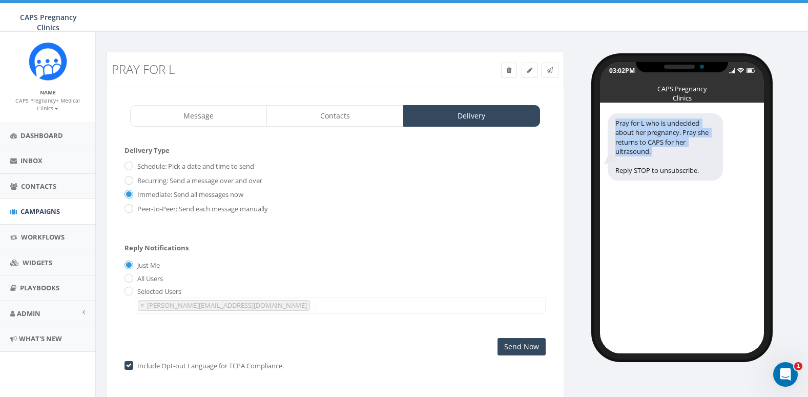
drag, startPoint x: 652, startPoint y: 150, endPoint x: 612, endPoint y: 118, distance: 51.5
click at [612, 118] on div "Pray for L who is undecided about her pregnancy. Pray she returns to CAPS for h…" at bounding box center [665, 146] width 115 height 67
drag, startPoint x: 612, startPoint y: 118, endPoint x: 618, endPoint y: 124, distance: 7.6
click at [618, 124] on div "Pray for L who is undecided about her pregnancy. Pray she returns to CAPS for h…" at bounding box center [665, 146] width 115 height 67
drag, startPoint x: 646, startPoint y: 141, endPoint x: 660, endPoint y: 158, distance: 21.9
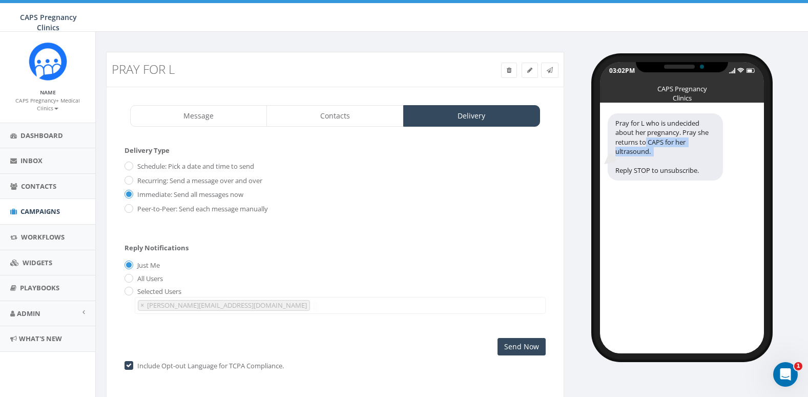
click at [660, 158] on div "Pray for L who is undecided about her pregnancy. Pray she returns to CAPS for h…" at bounding box center [665, 146] width 115 height 67
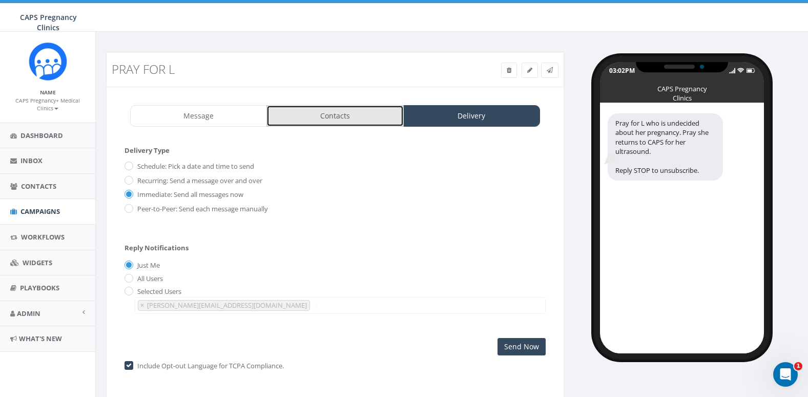
click at [334, 120] on link "Contacts" at bounding box center [335, 116] width 137 height 22
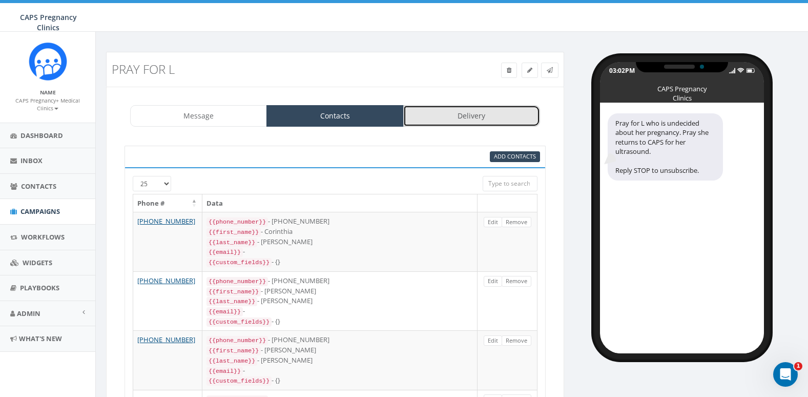
click at [483, 118] on link "Delivery" at bounding box center [471, 116] width 137 height 22
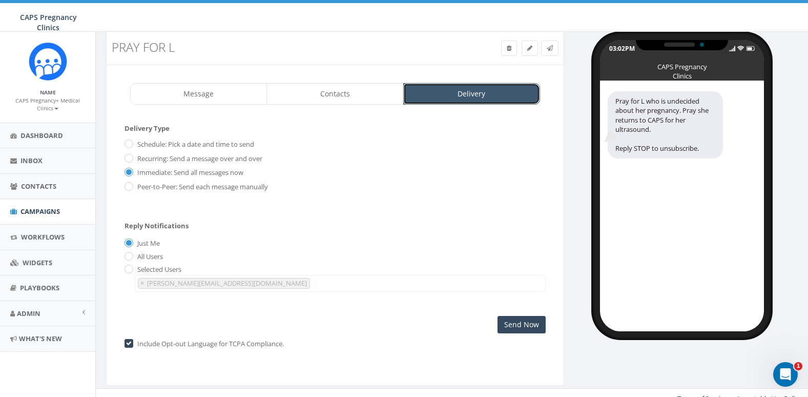
scroll to position [34, 0]
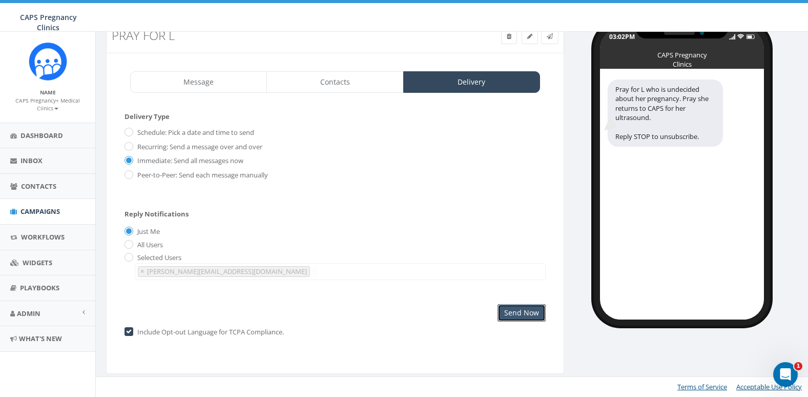
click at [526, 315] on input "Send Now" at bounding box center [522, 312] width 48 height 17
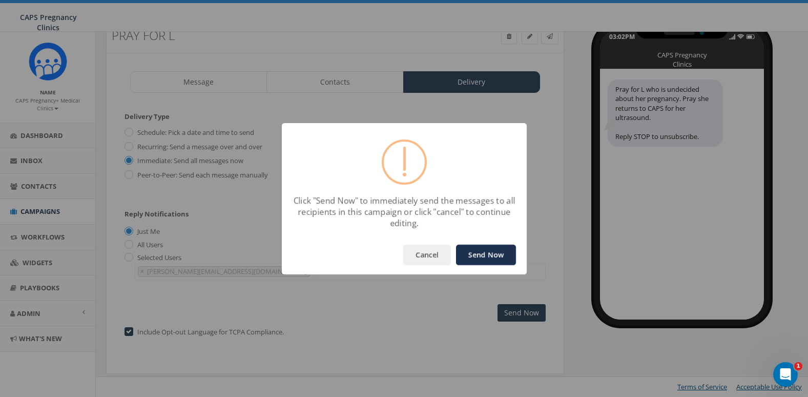
click at [482, 258] on button "Send Now" at bounding box center [486, 254] width 60 height 21
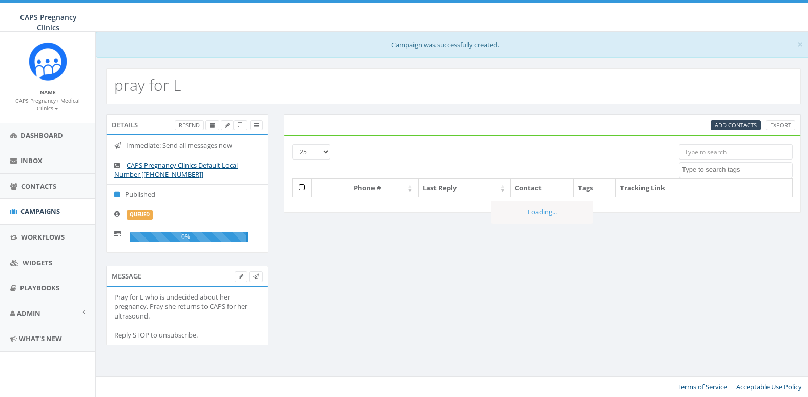
select select
